Goal: Transaction & Acquisition: Purchase product/service

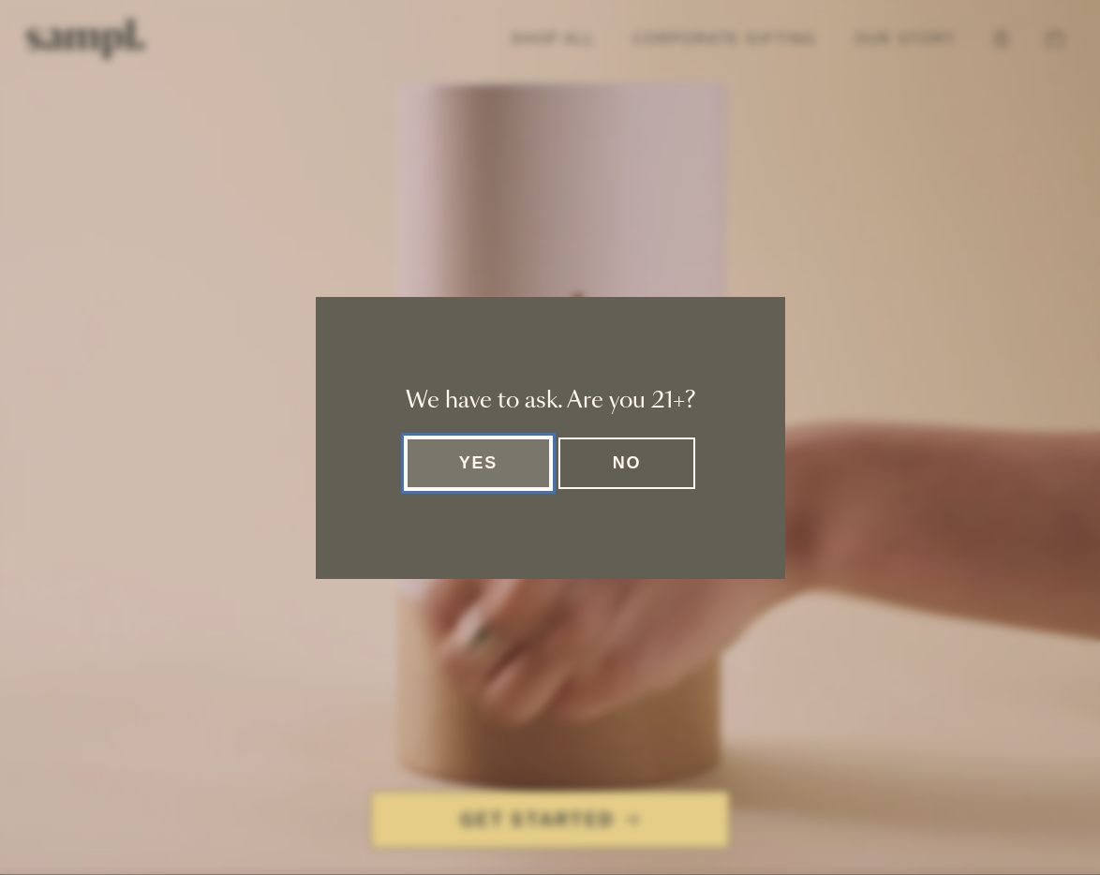
click at [483, 465] on button "Yes" at bounding box center [479, 464] width 146 height 52
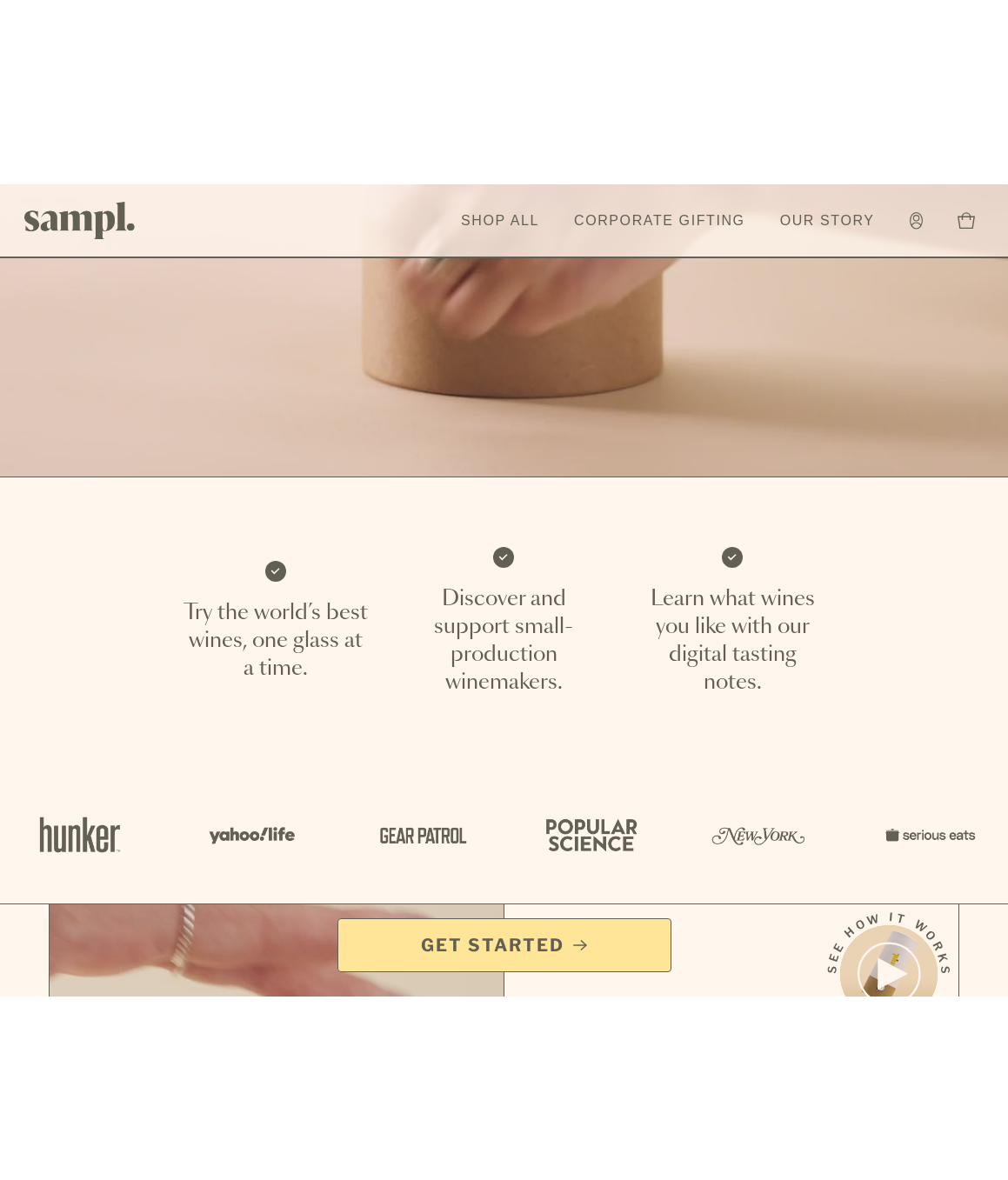
scroll to position [522, 0]
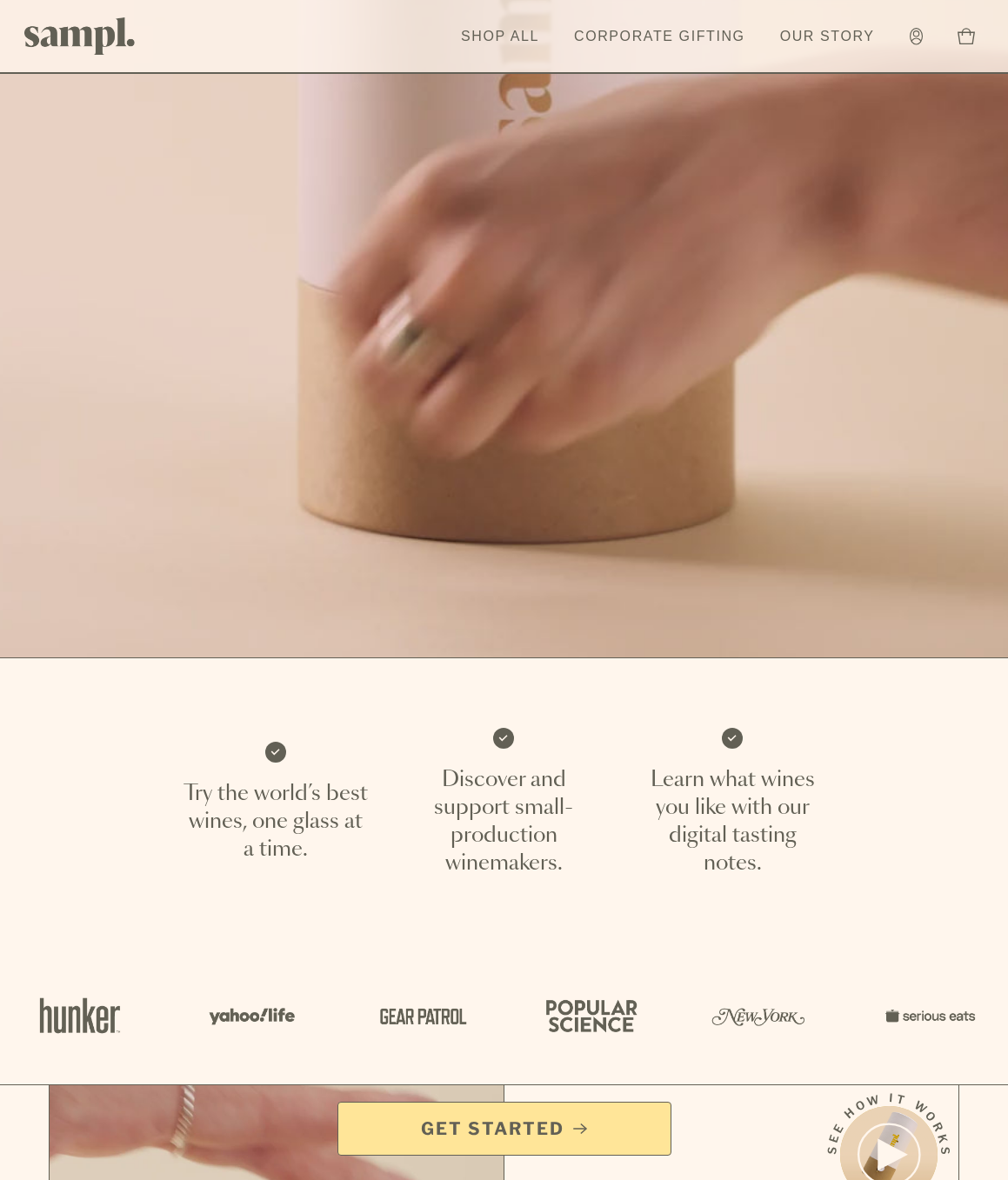
drag, startPoint x: 187, startPoint y: 790, endPoint x: 239, endPoint y: 818, distance: 59.1
click at [239, 811] on p "Try the world’s best wines, one glass at a time." at bounding box center [275, 822] width 187 height 84
click at [310, 811] on p "Try the world’s best wines, one glass at a time." at bounding box center [275, 822] width 187 height 84
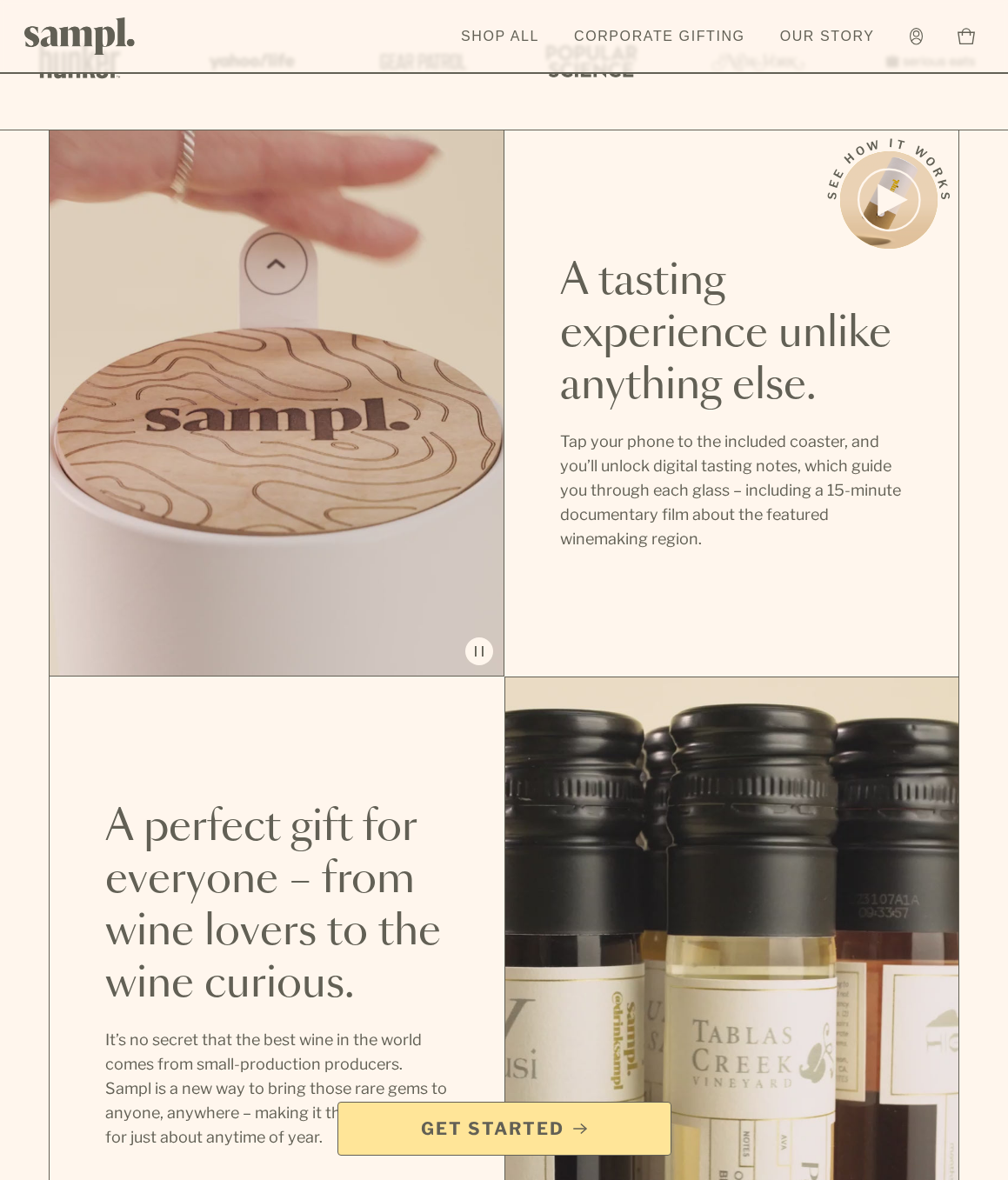
scroll to position [1479, 0]
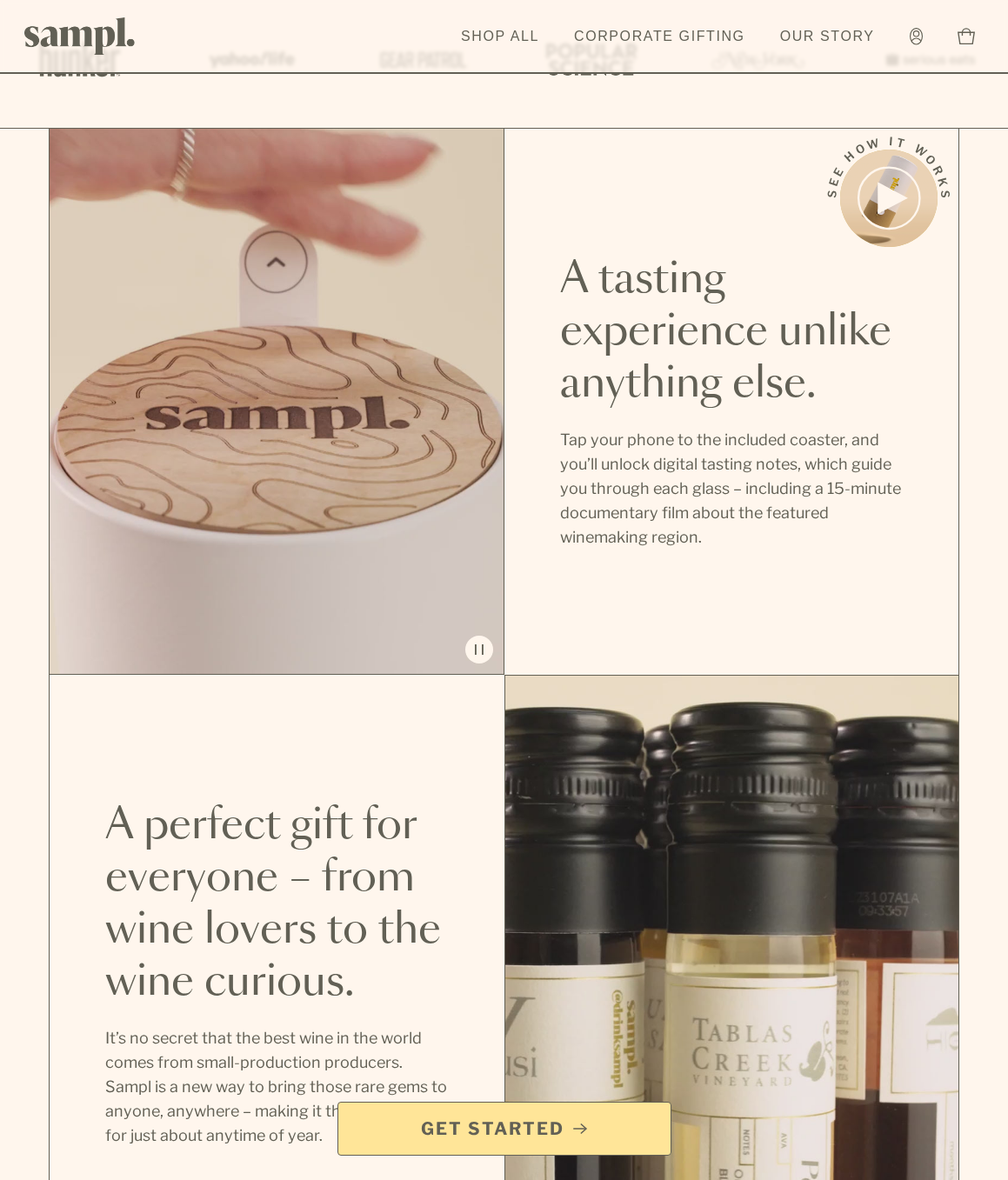
drag, startPoint x: 563, startPoint y: 434, endPoint x: 711, endPoint y: 520, distance: 171.2
click at [711, 520] on p "Tap your phone to the included coaster, and you’ll unlock digital tasting notes…" at bounding box center [731, 488] width 343 height 122
click at [746, 525] on p "Tap your phone to the included coaster, and you’ll unlock digital tasting notes…" at bounding box center [731, 488] width 343 height 122
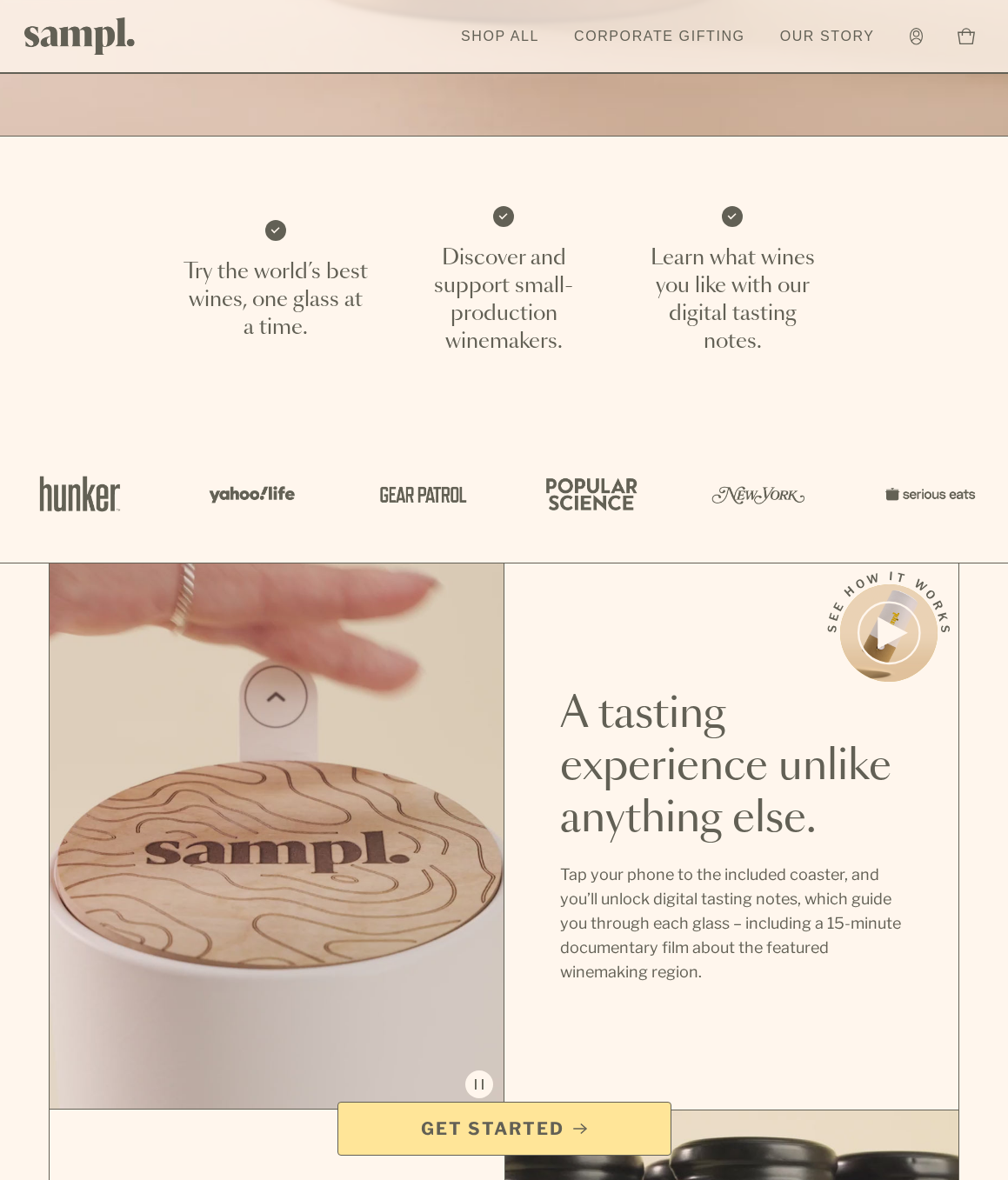
scroll to position [1392, 0]
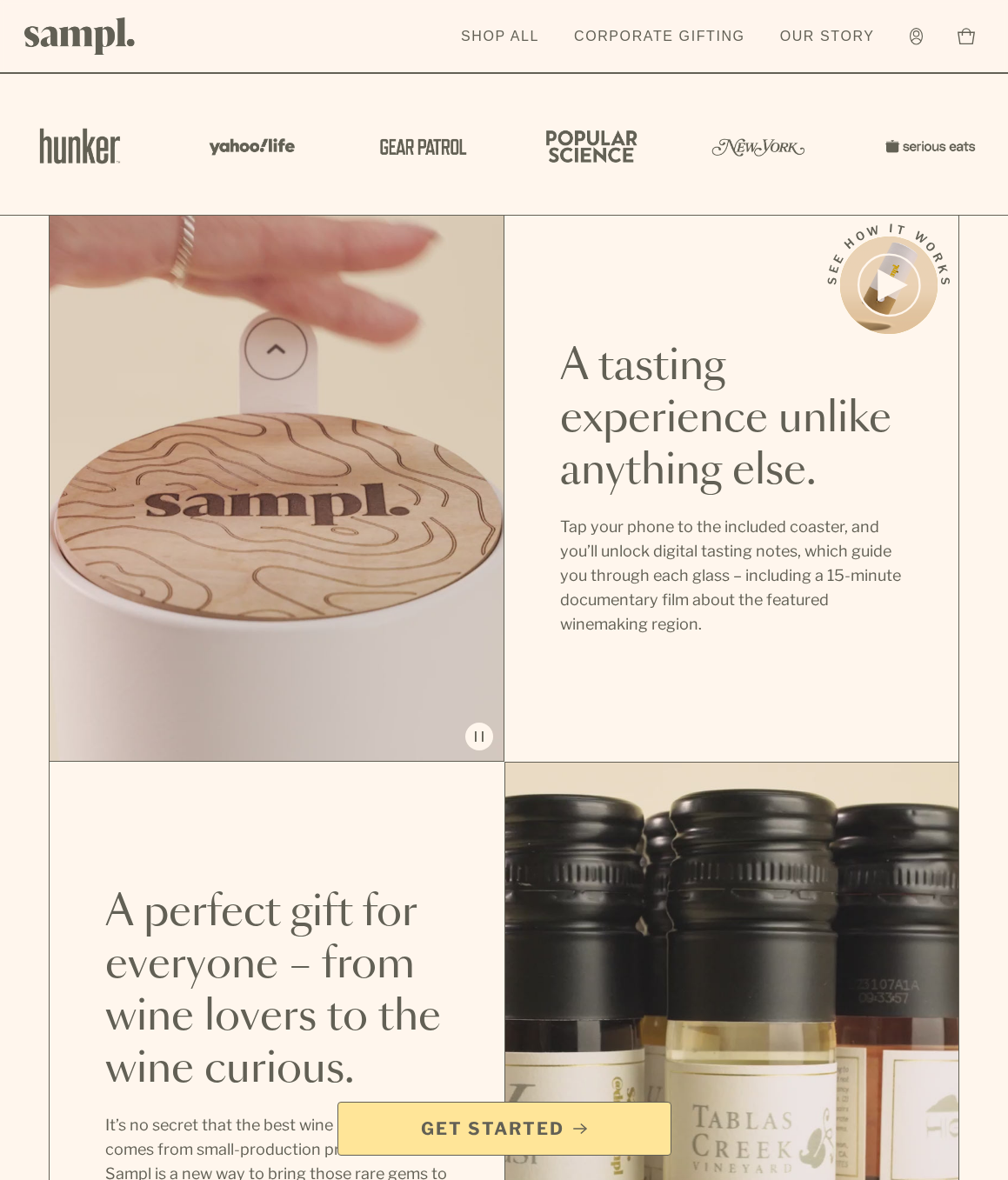
click at [561, 811] on link "Get Started" at bounding box center [505, 1129] width 334 height 54
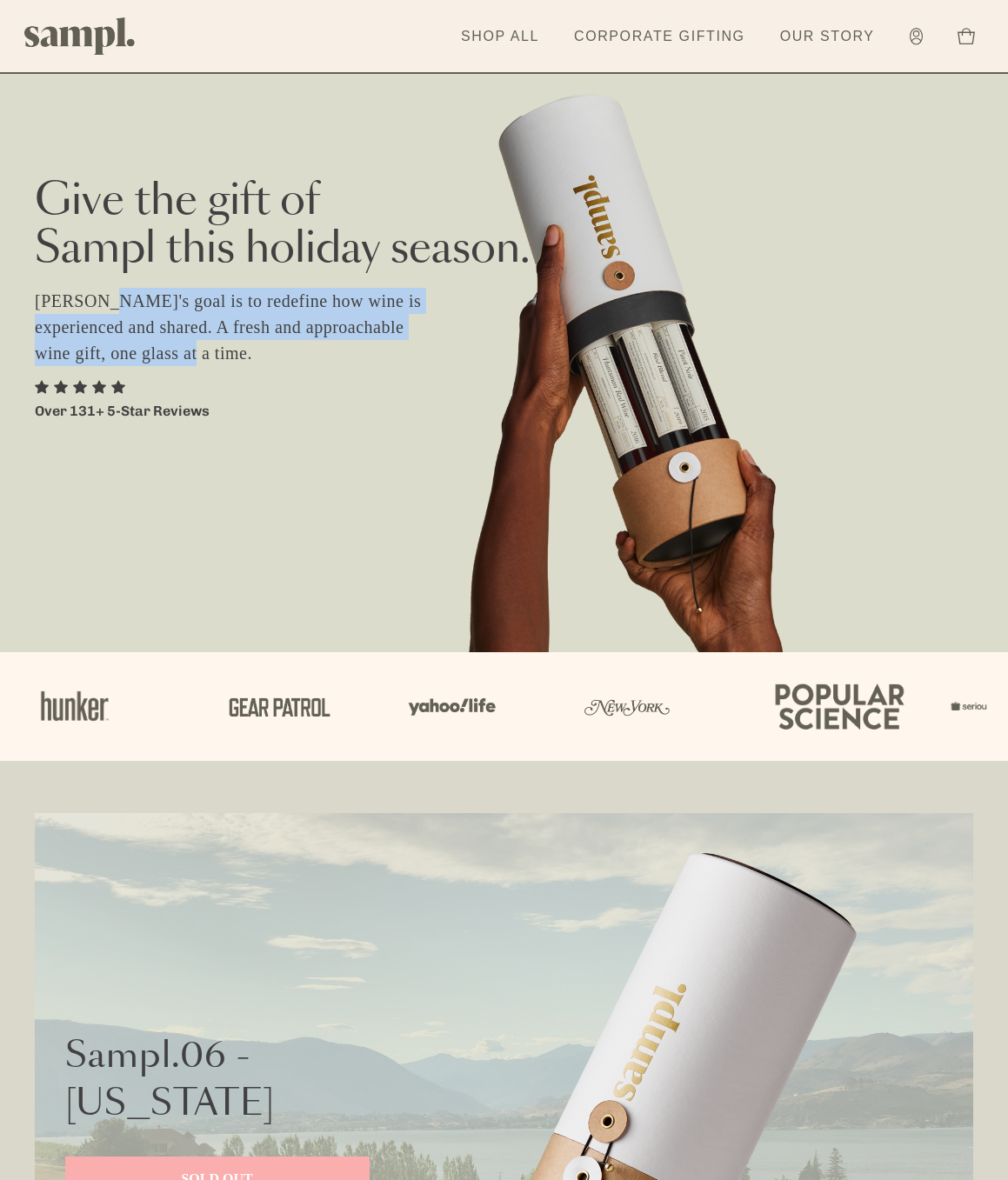
drag, startPoint x: 98, startPoint y: 302, endPoint x: 157, endPoint y: 352, distance: 77.3
click at [157, 352] on p "Sampl's goal is to redefine how wine is experienced and shared. A fresh and app…" at bounding box center [239, 327] width 408 height 78
click at [168, 350] on p "Sampl's goal is to redefine how wine is experienced and shared. A fresh and app…" at bounding box center [239, 327] width 408 height 78
